Goal: Task Accomplishment & Management: Manage account settings

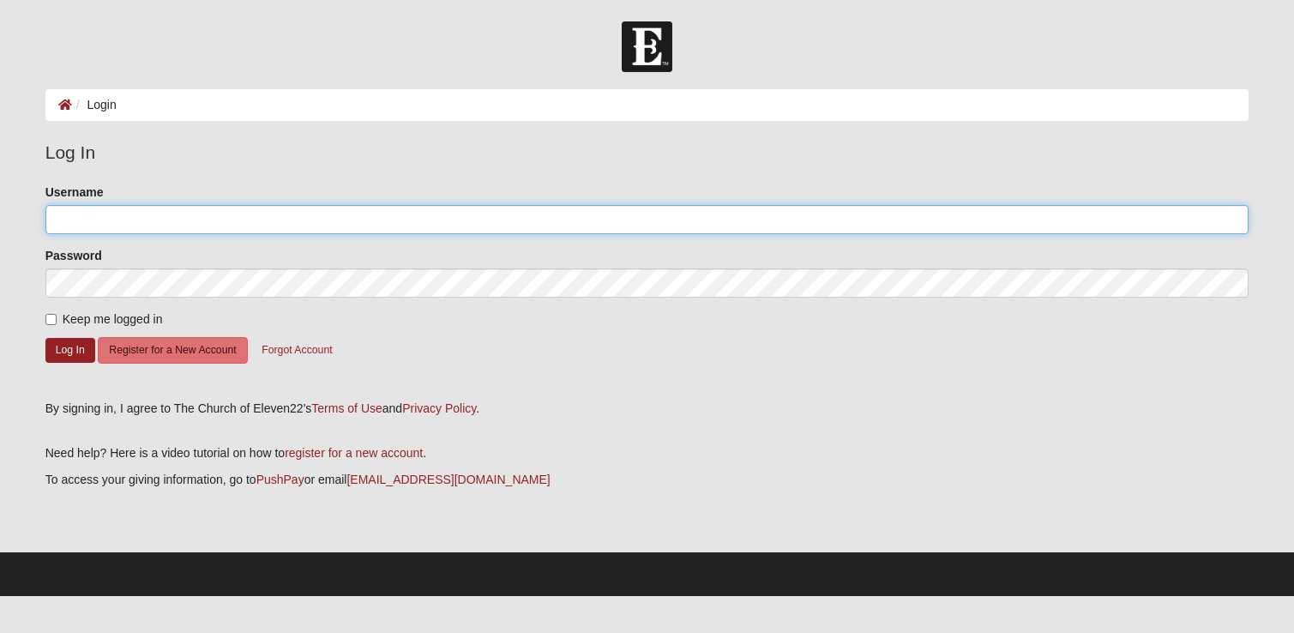
click at [172, 223] on input "Username" at bounding box center [647, 219] width 1204 height 29
type input "jeffconcannon04@gmail.com"
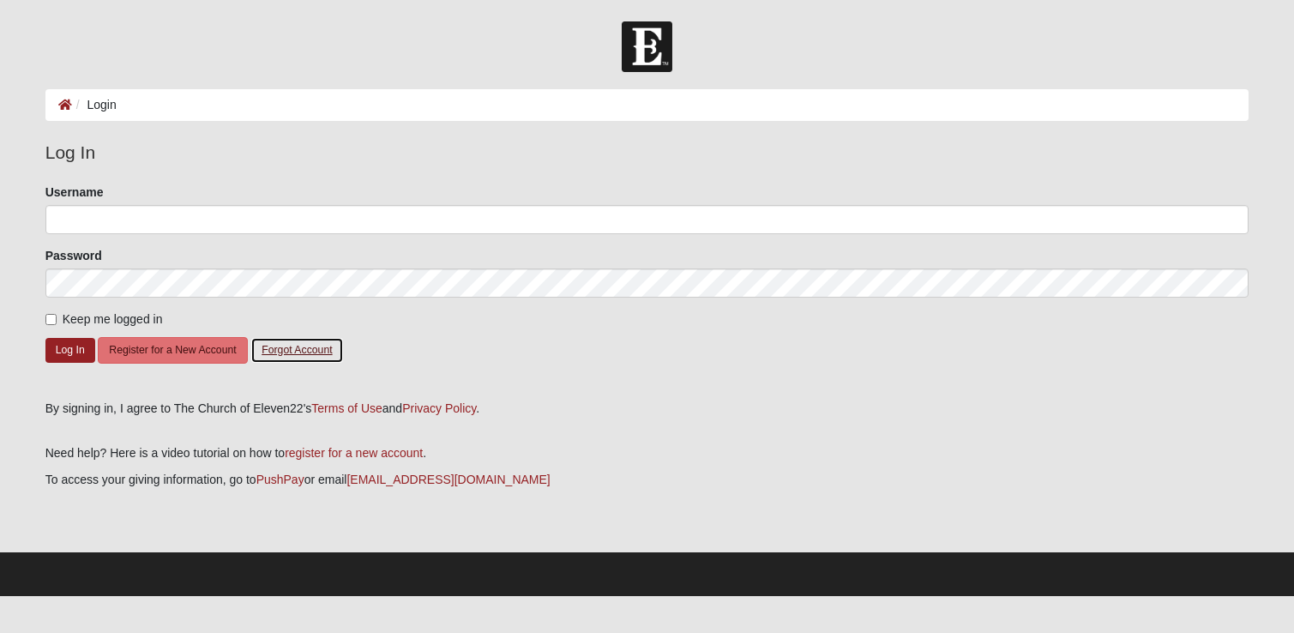
click at [300, 349] on button "Forgot Account" at bounding box center [296, 350] width 93 height 27
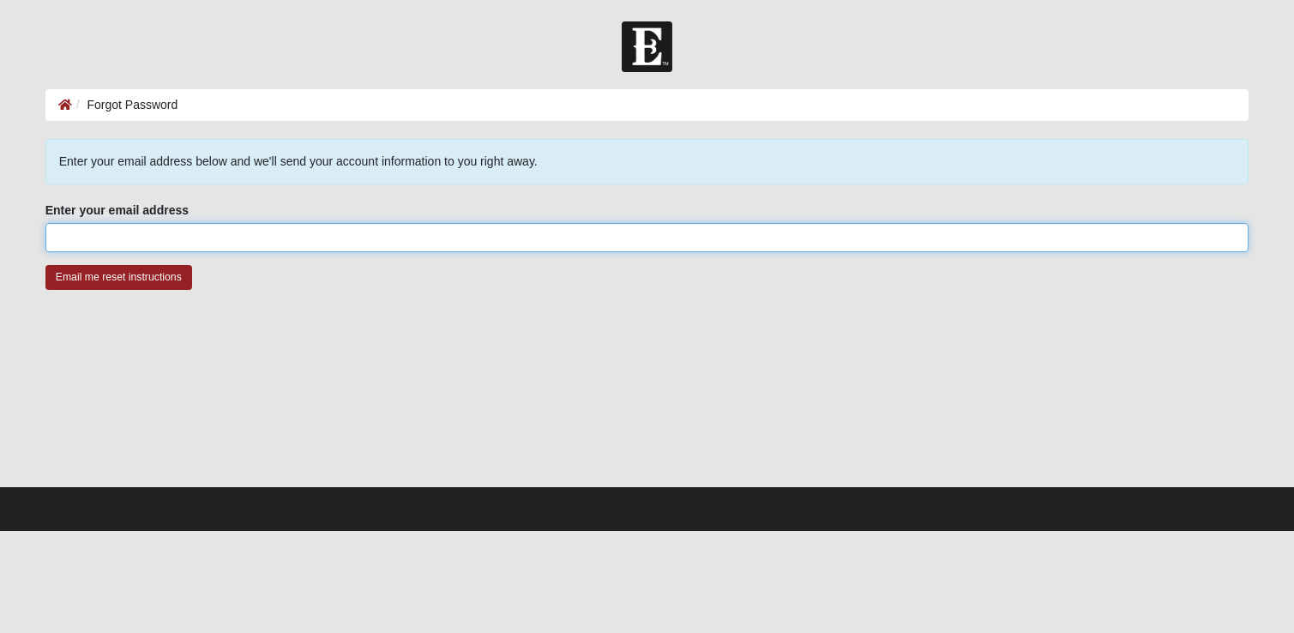
click at [172, 231] on input "Enter your email address" at bounding box center [647, 237] width 1204 height 29
type input "[EMAIL_ADDRESS][DOMAIN_NAME]"
click at [45, 265] on input "Email me reset instructions" at bounding box center [118, 277] width 147 height 25
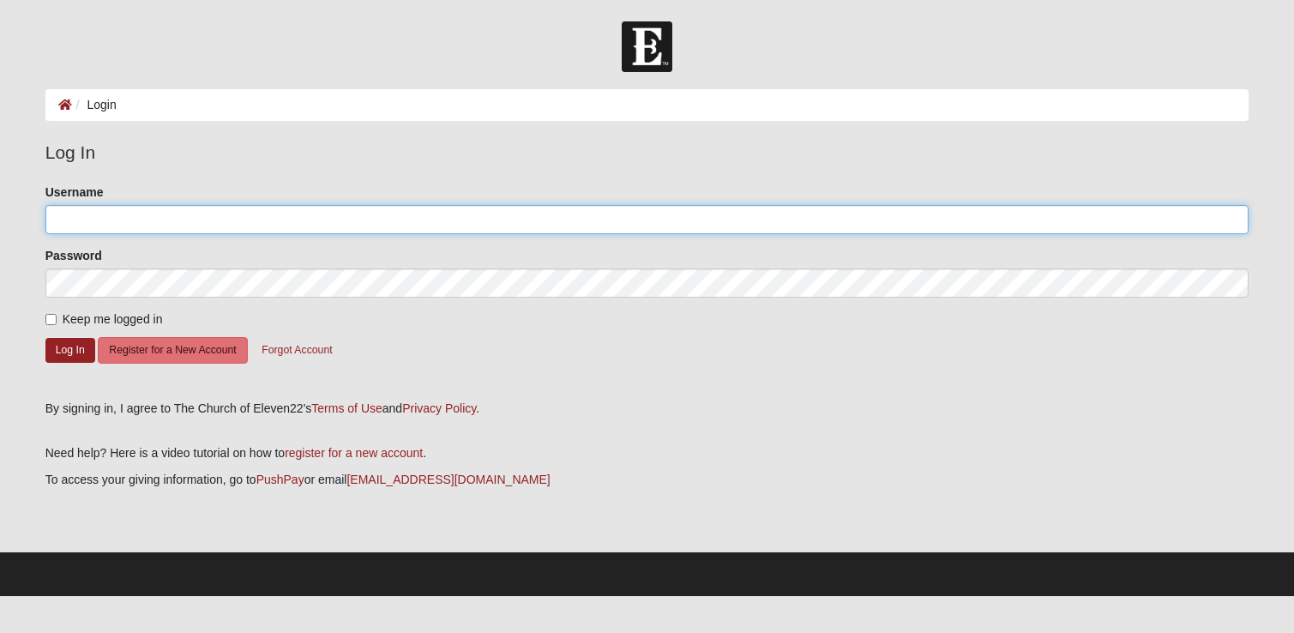
type input "jeffconcannon04@gmail.com"
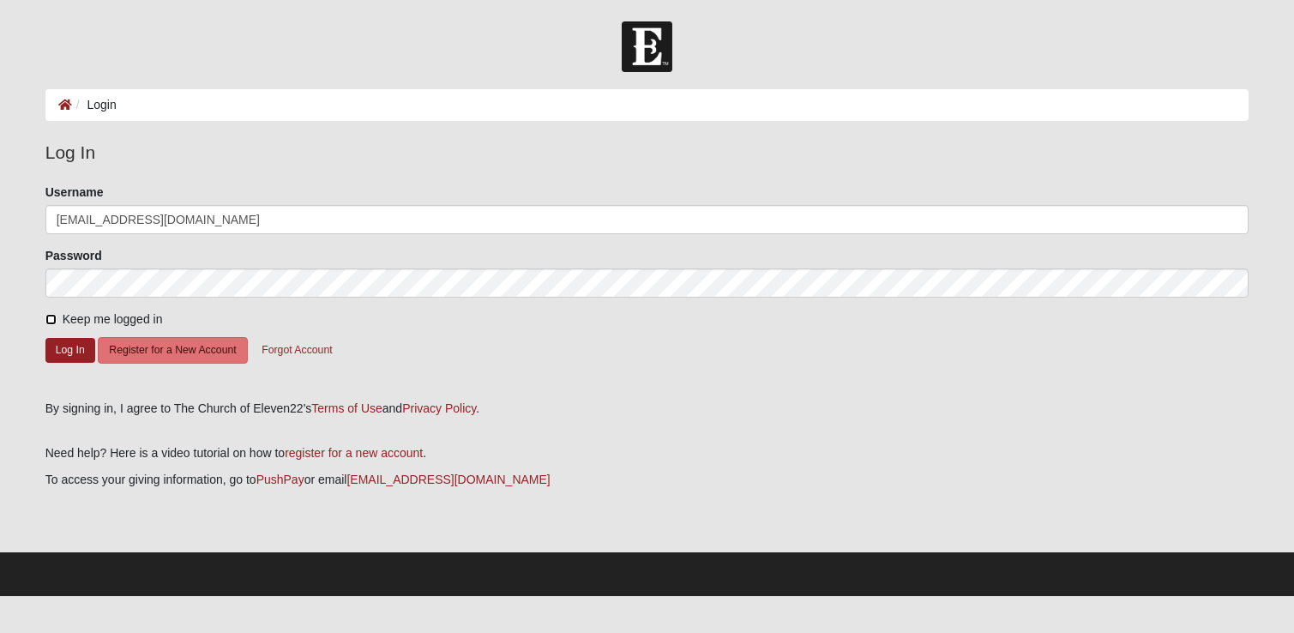
click at [50, 318] on input "Keep me logged in" at bounding box center [50, 319] width 11 height 11
checkbox input "true"
click at [69, 351] on button "Log In" at bounding box center [70, 350] width 50 height 25
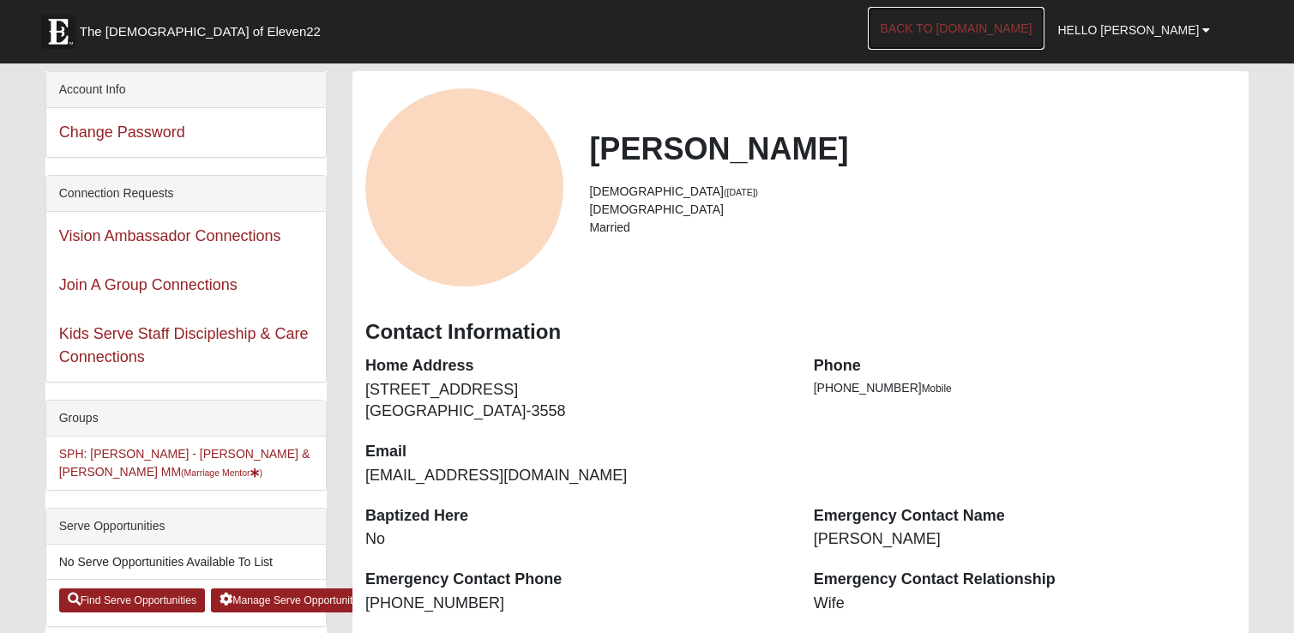
click at [977, 28] on link "Back to [DOMAIN_NAME]" at bounding box center [957, 28] width 178 height 43
